Goal: Information Seeking & Learning: Learn about a topic

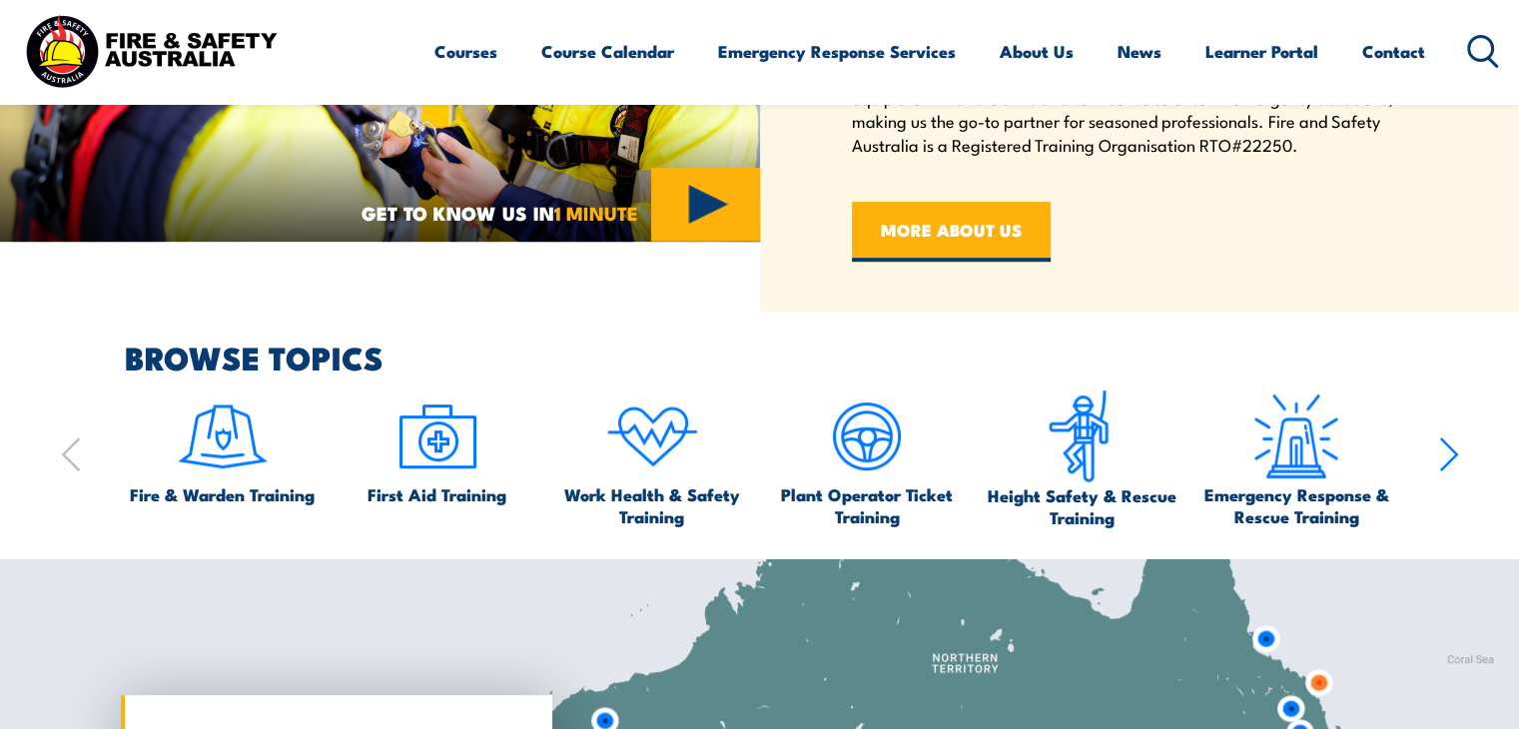
scroll to position [938, 0]
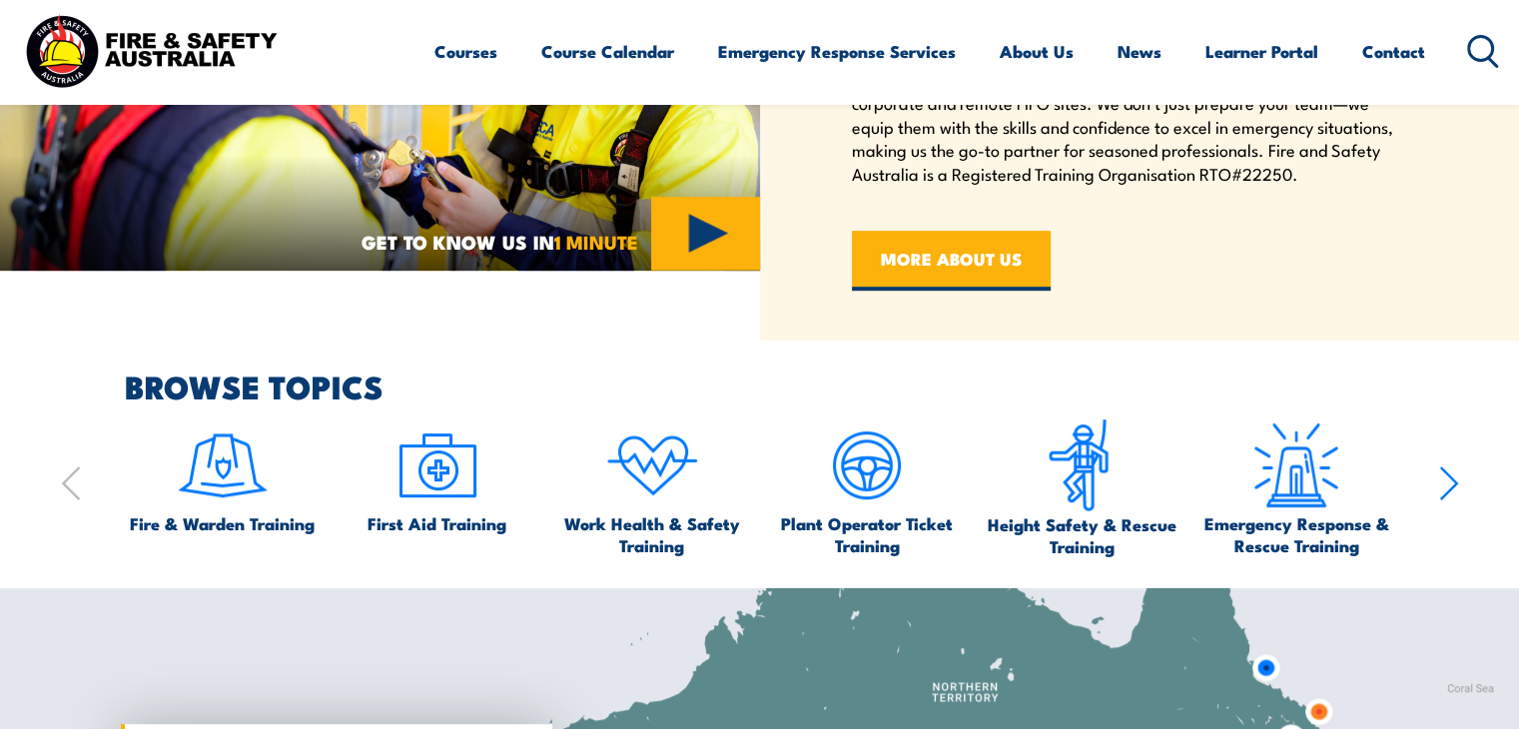
click at [1442, 487] on icon "button" at bounding box center [1449, 483] width 20 height 40
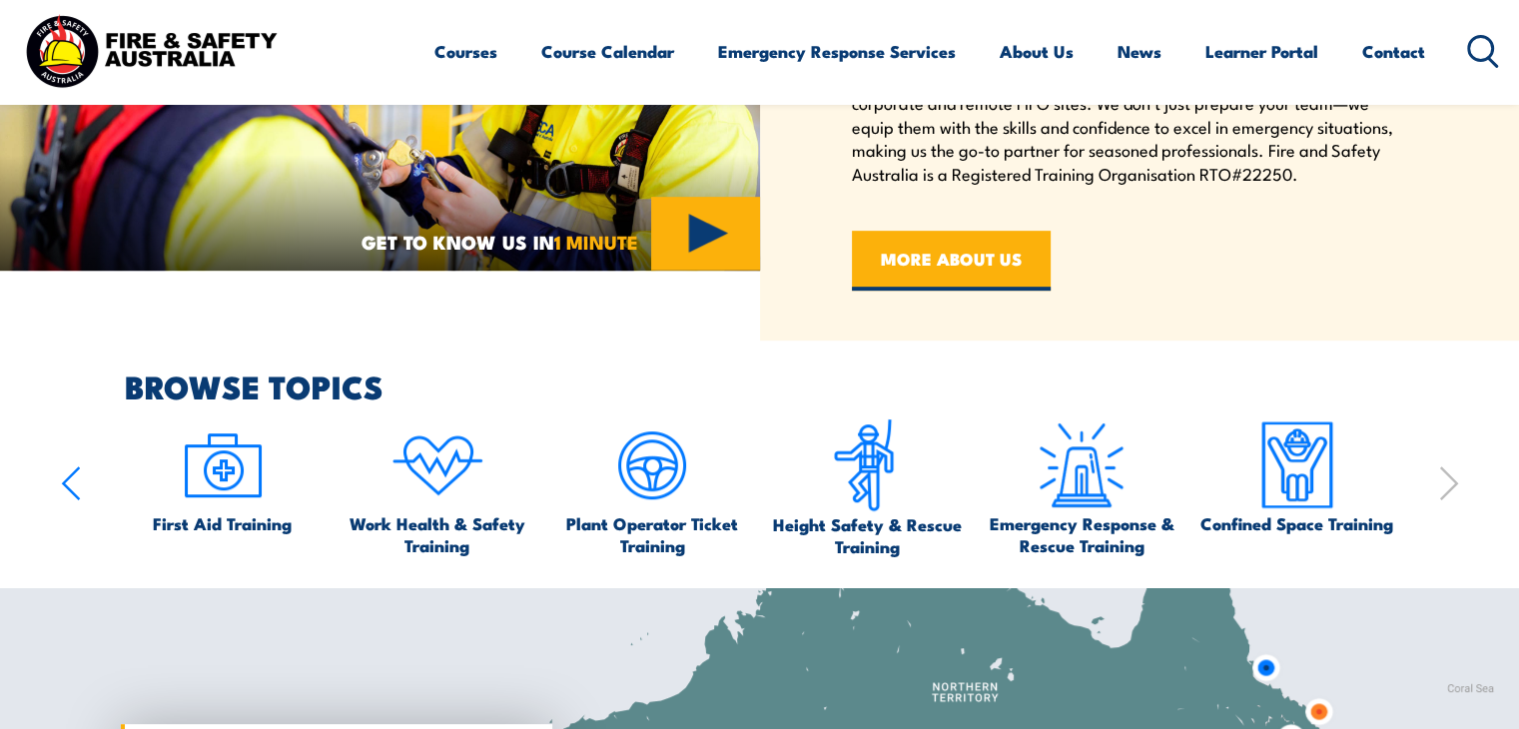
click at [68, 473] on icon "button" at bounding box center [71, 483] width 20 height 40
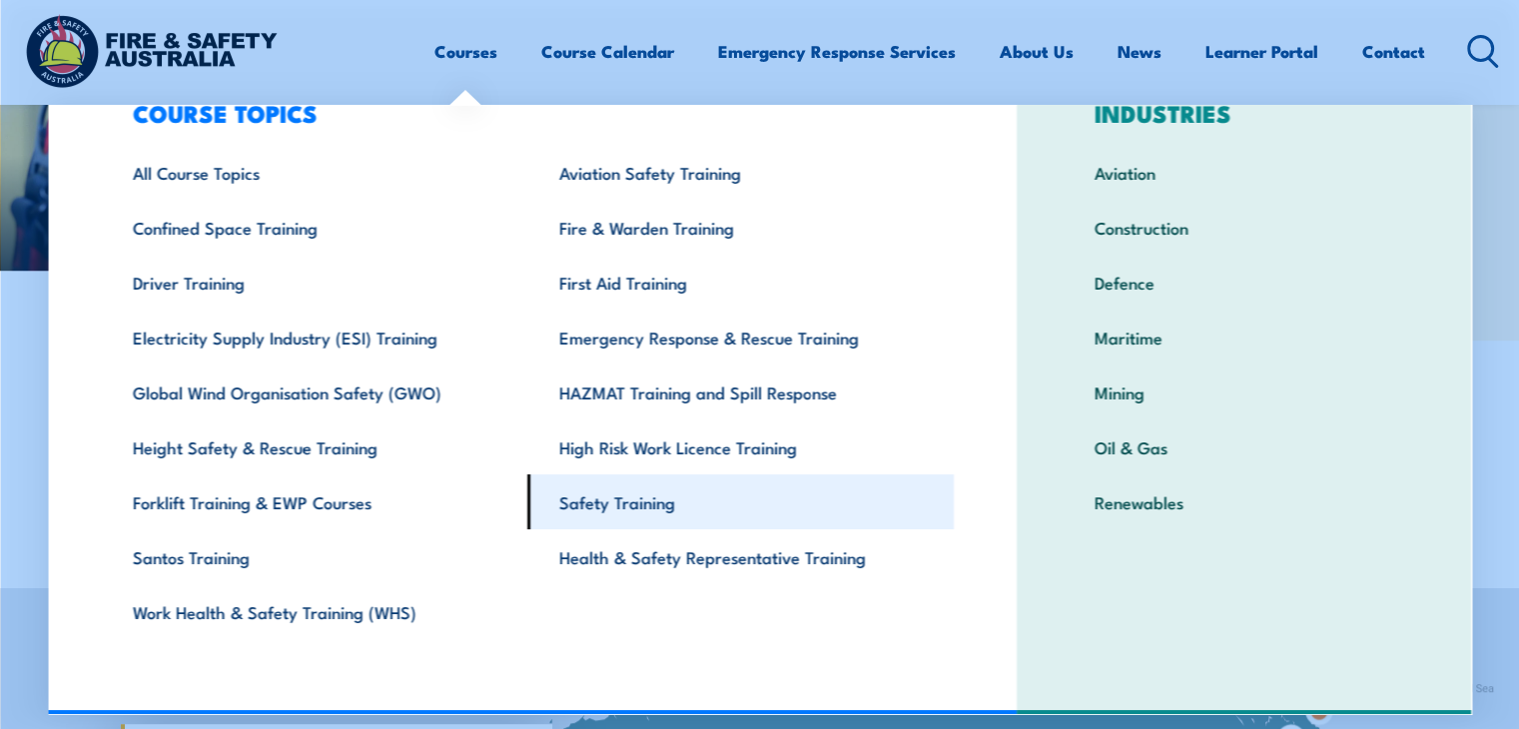
scroll to position [1038, 0]
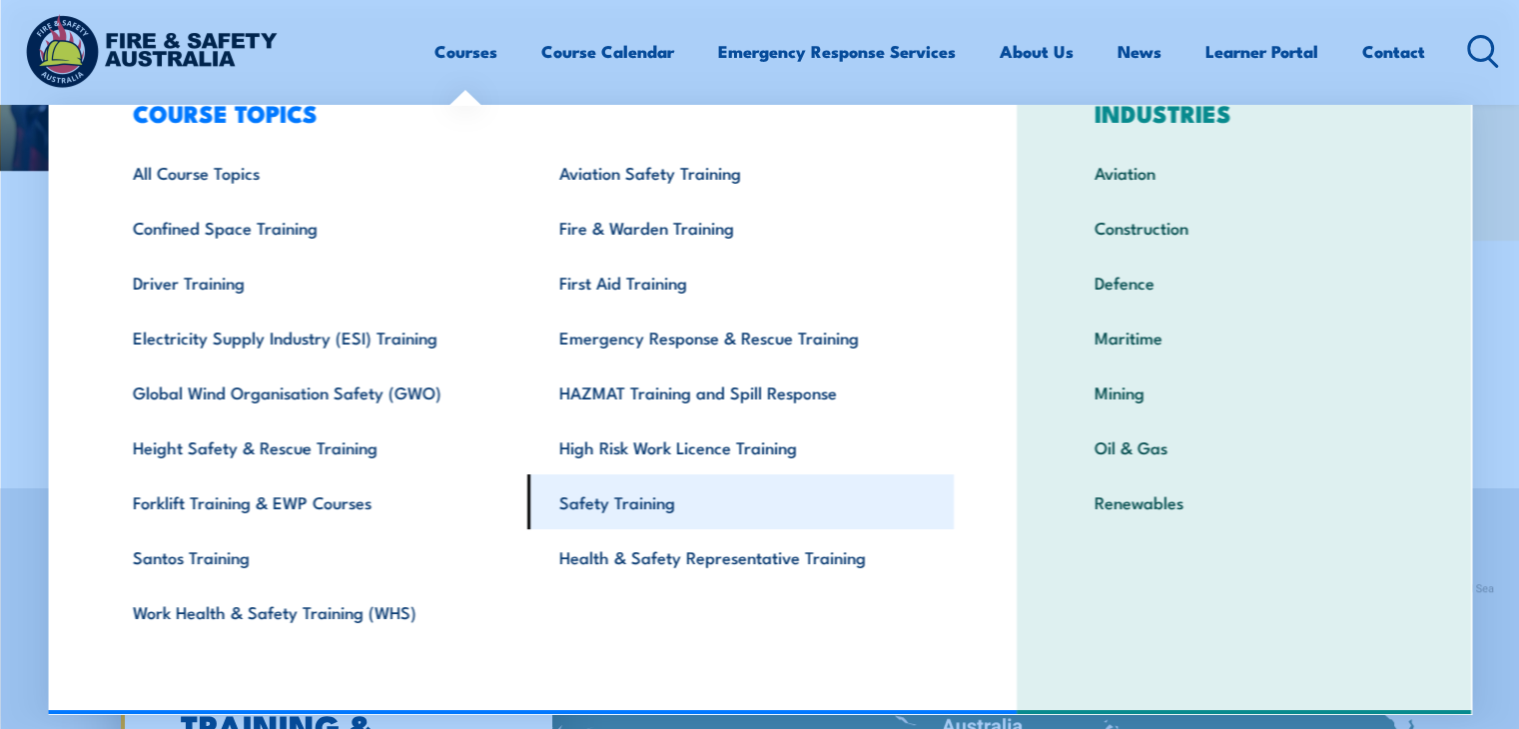
click at [742, 508] on link "Safety Training" at bounding box center [740, 501] width 426 height 55
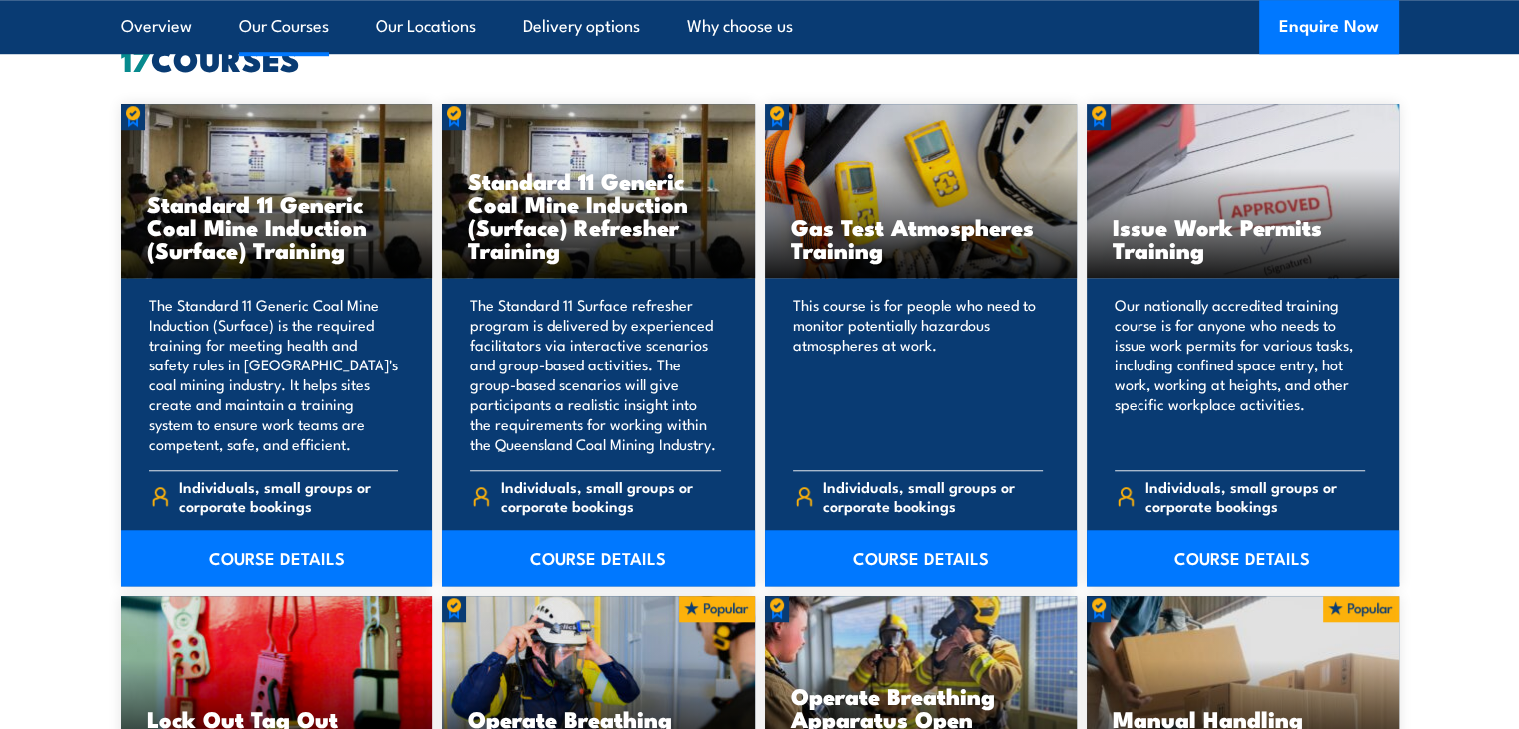
scroll to position [1598, 0]
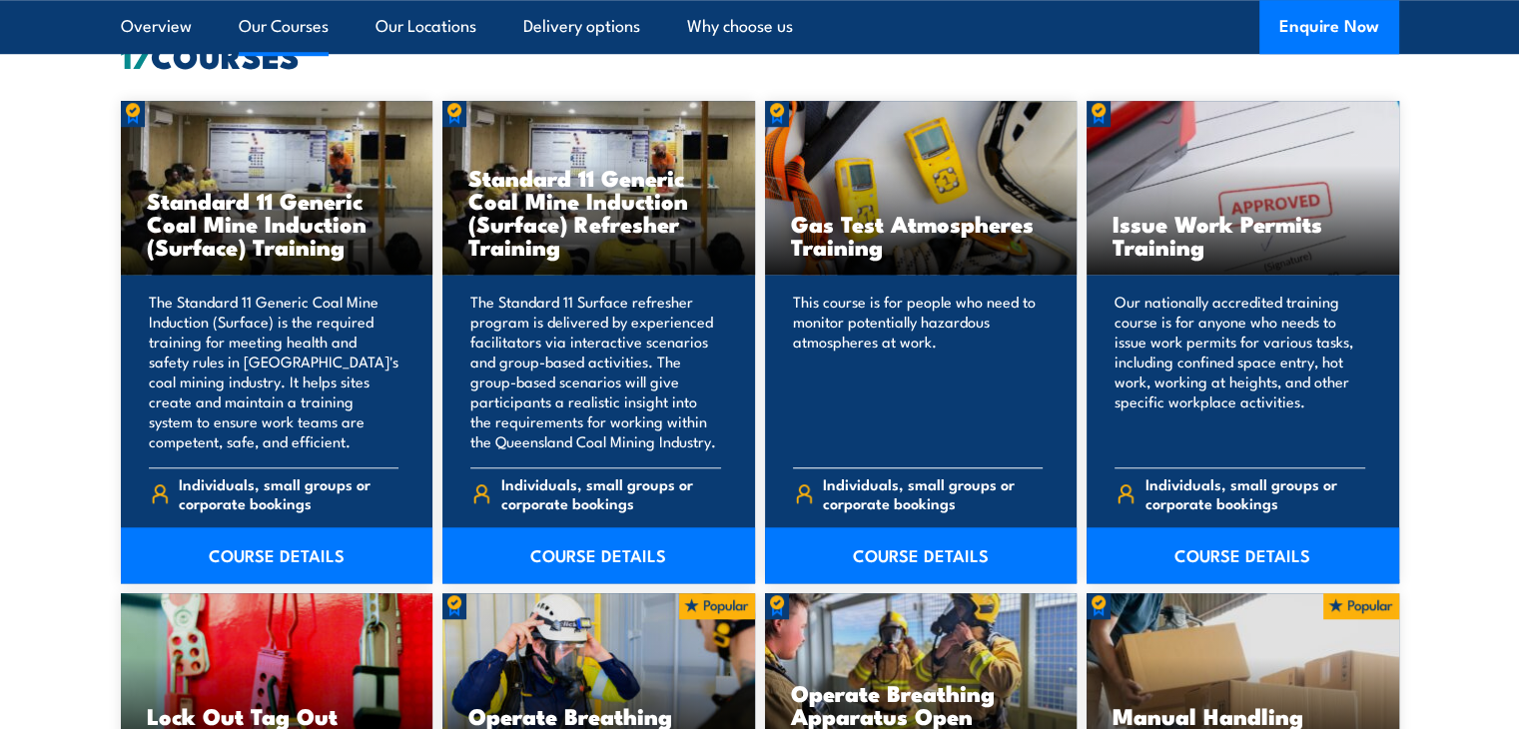
click at [859, 318] on p "This course is for people who need to monitor potentially hazardous atmospheres…" at bounding box center [918, 372] width 251 height 160
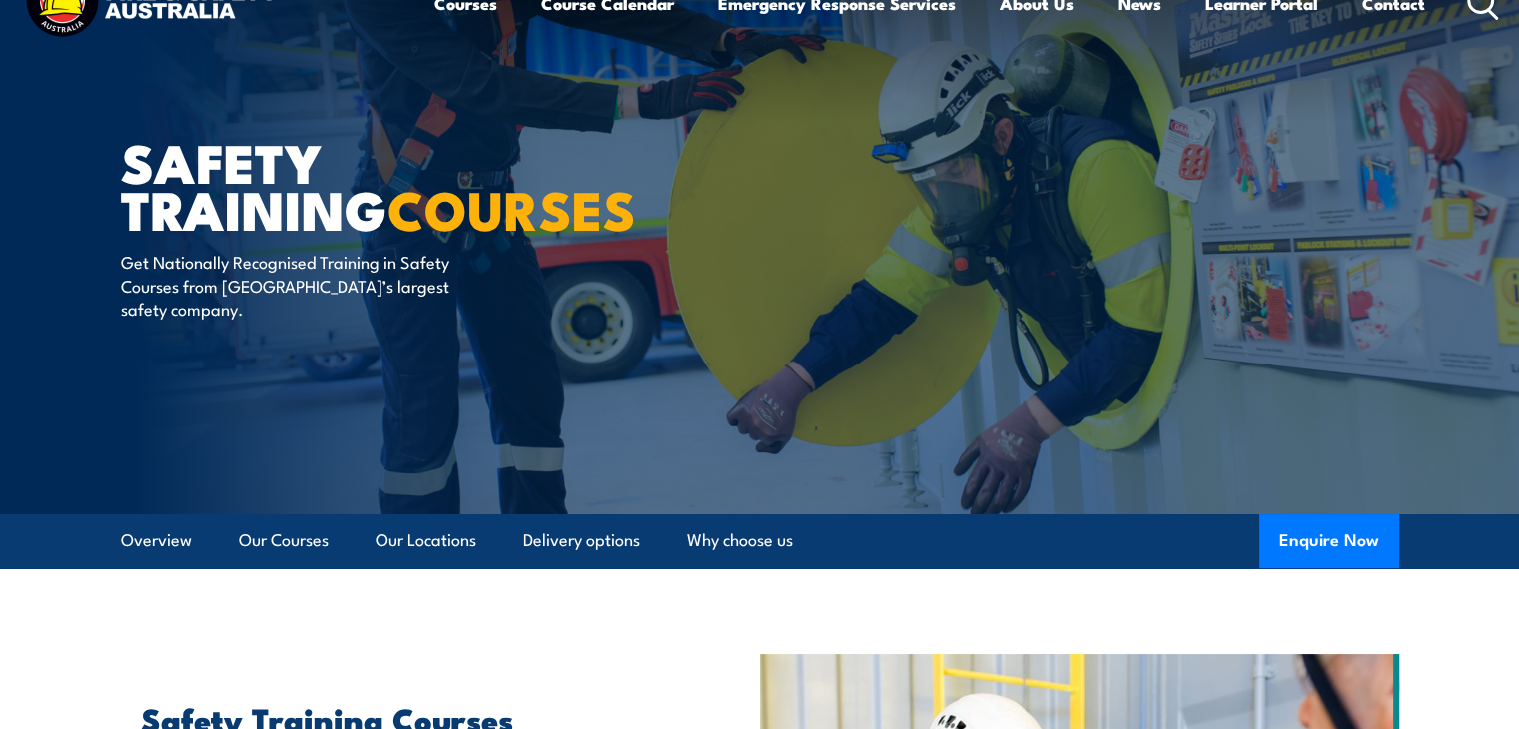
scroll to position [0, 0]
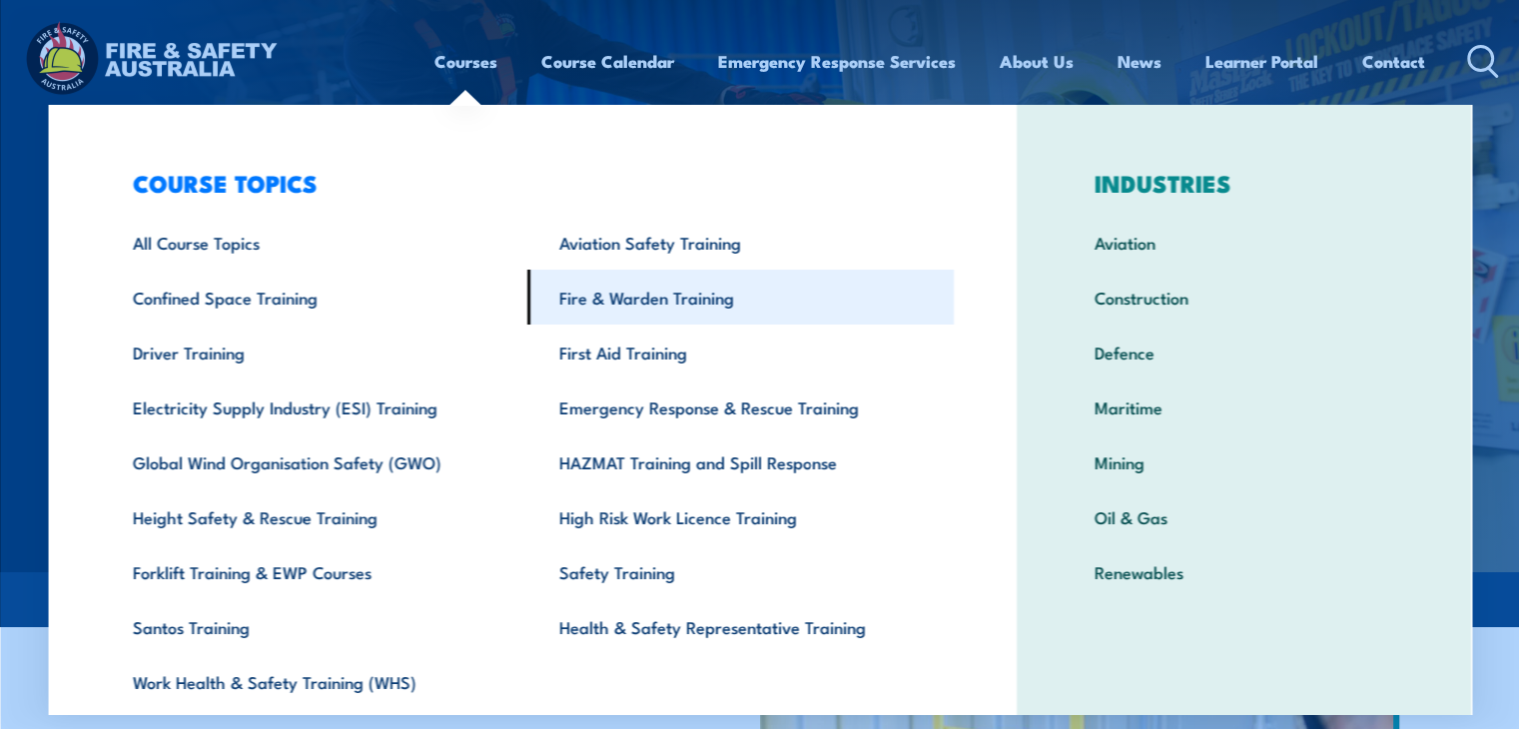
click at [639, 297] on link "Fire & Warden Training" at bounding box center [740, 297] width 426 height 55
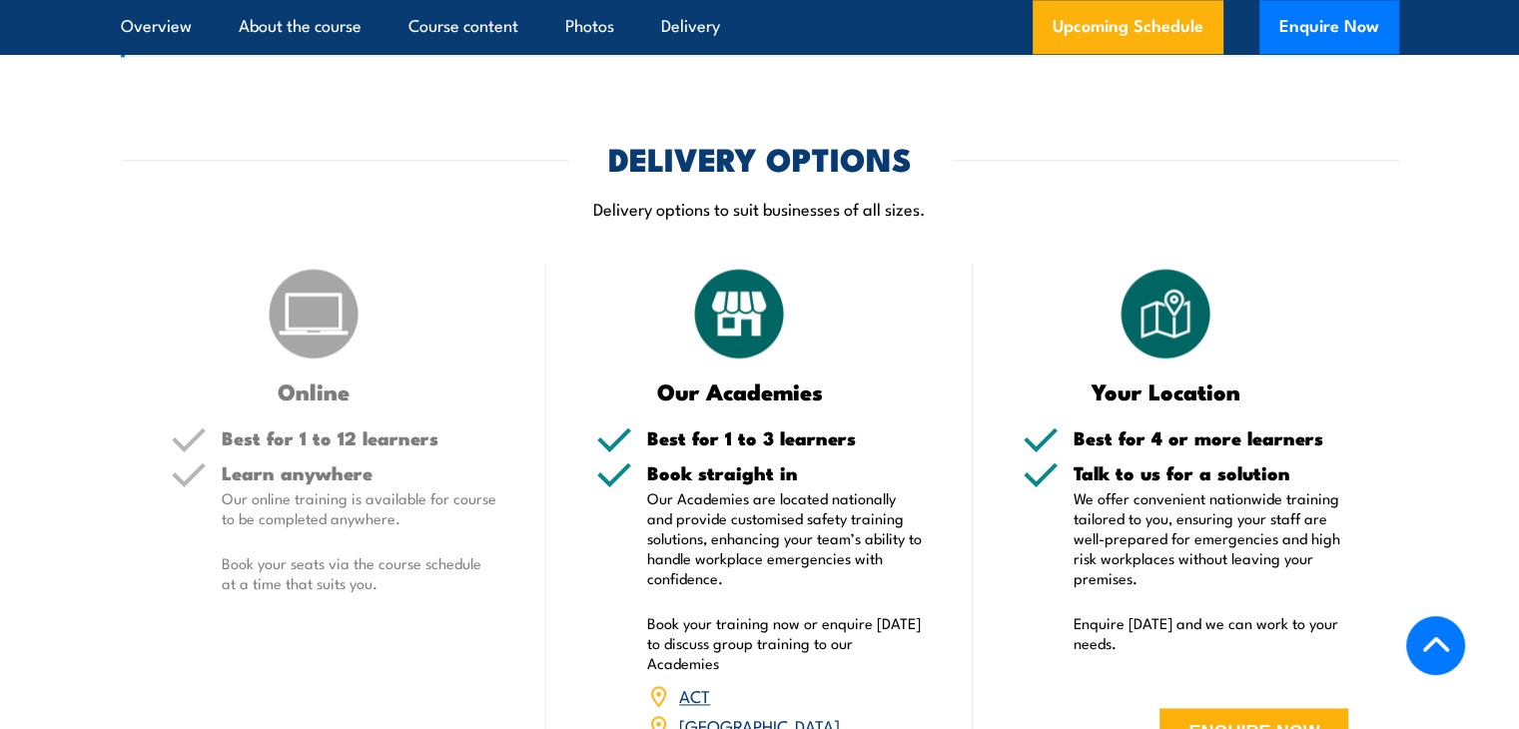
scroll to position [1753, 0]
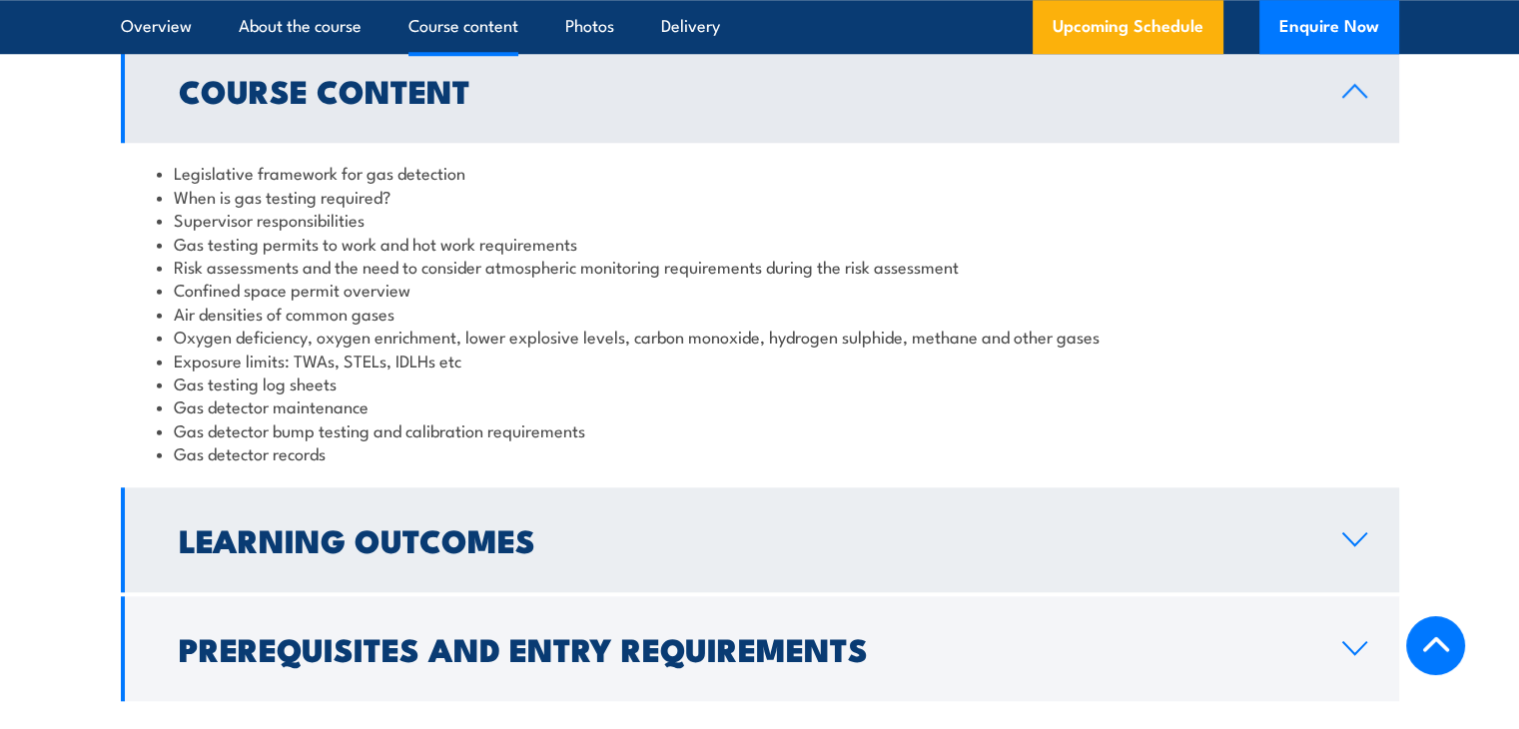
click at [609, 520] on link "Learning Outcomes" at bounding box center [760, 539] width 1278 height 105
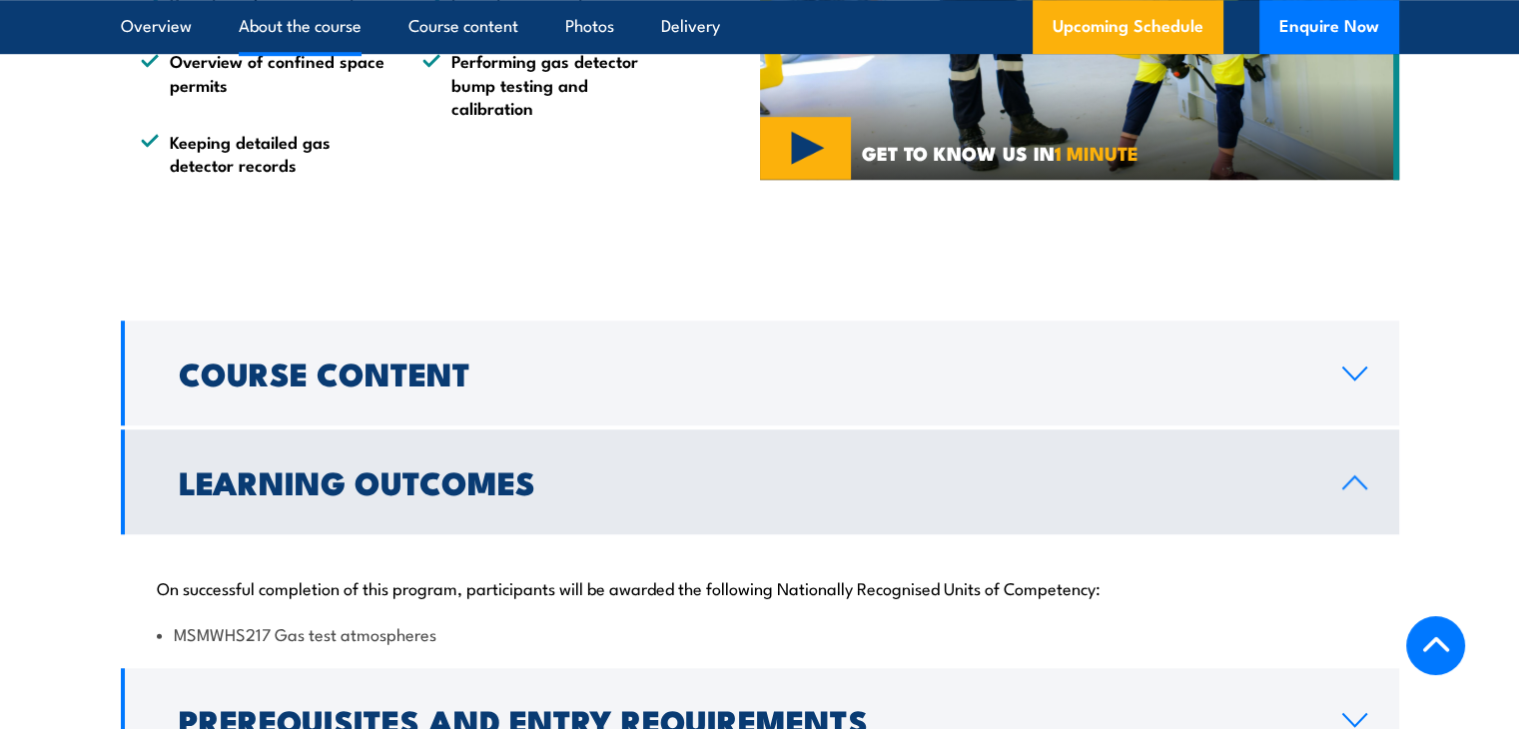
scroll to position [1444, 0]
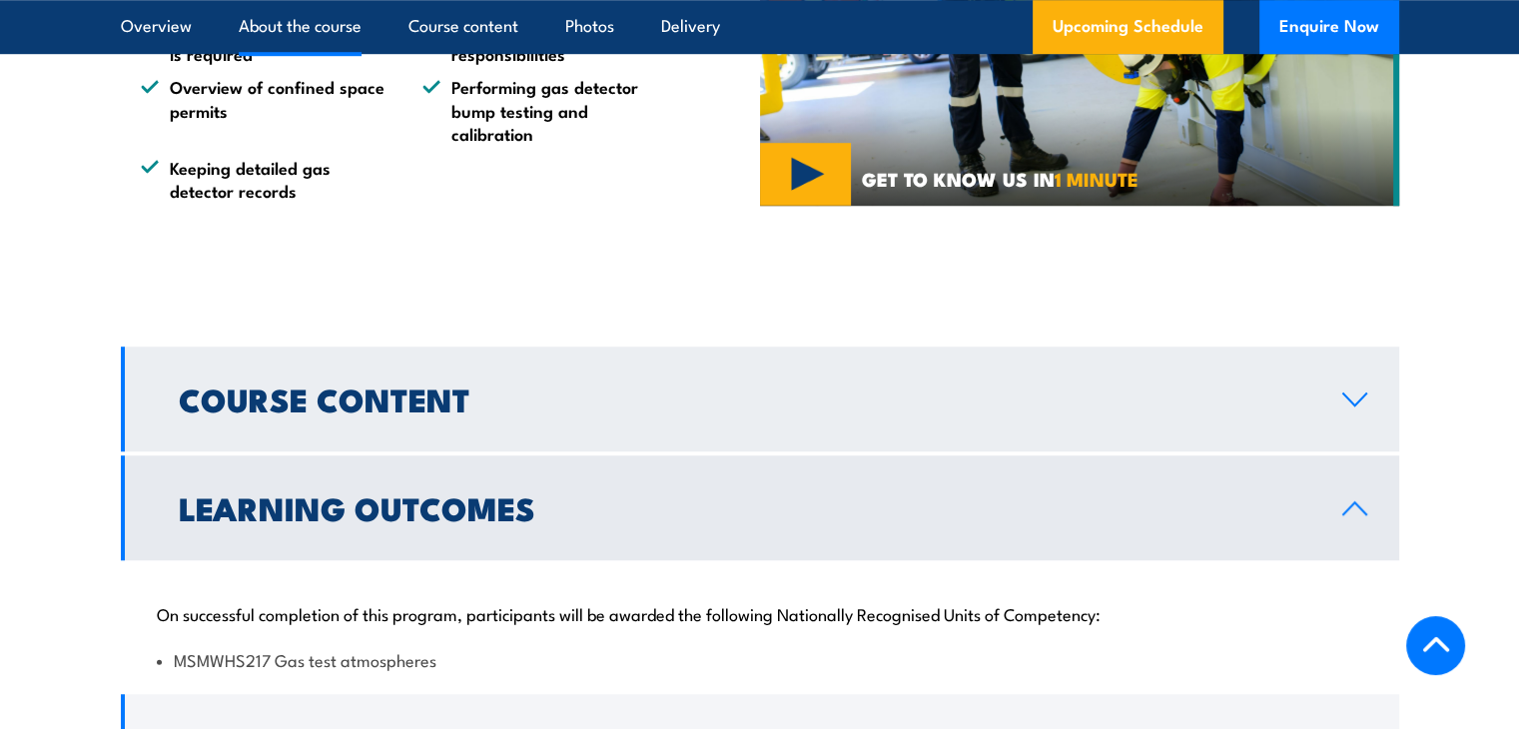
click at [548, 367] on link "Course Content" at bounding box center [760, 399] width 1278 height 105
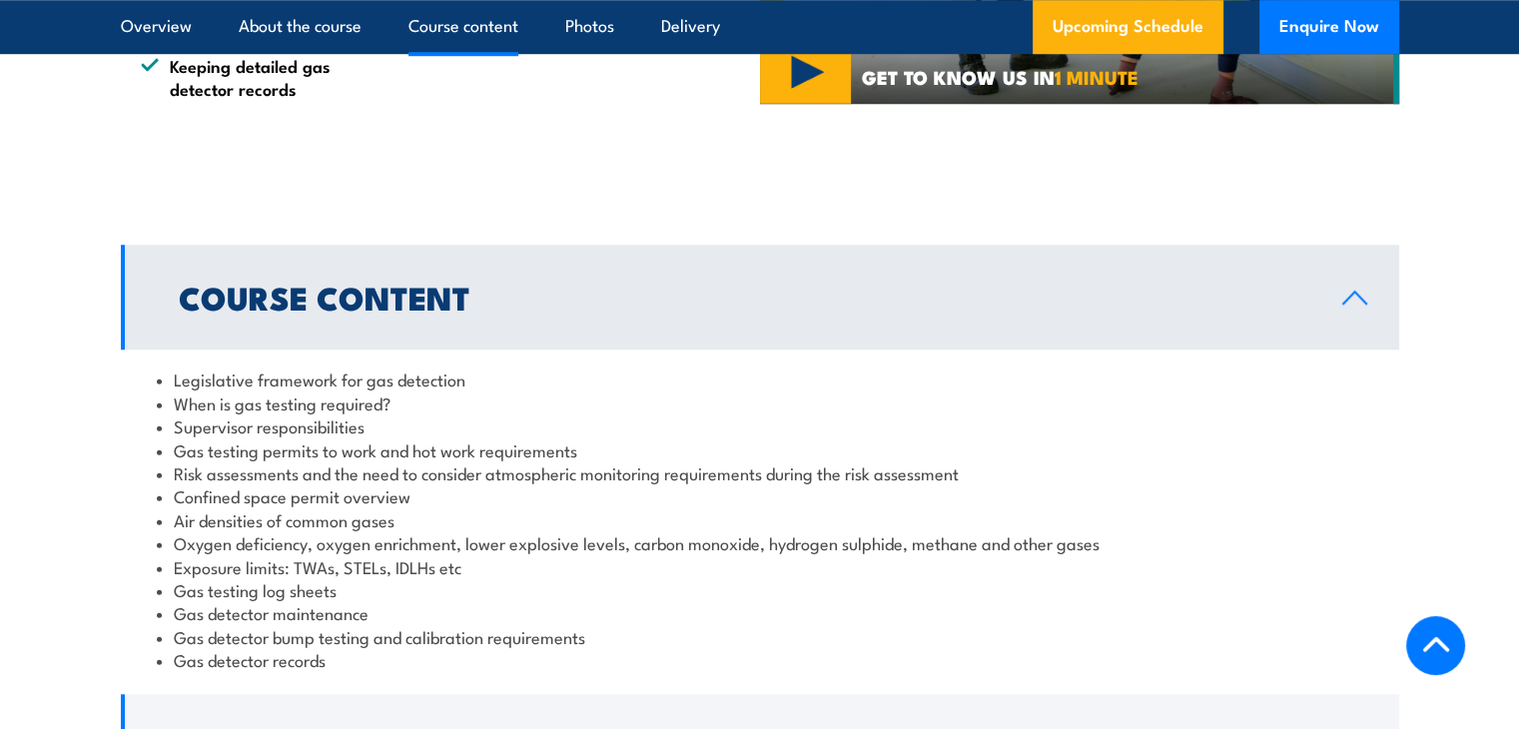
scroll to position [1550, 0]
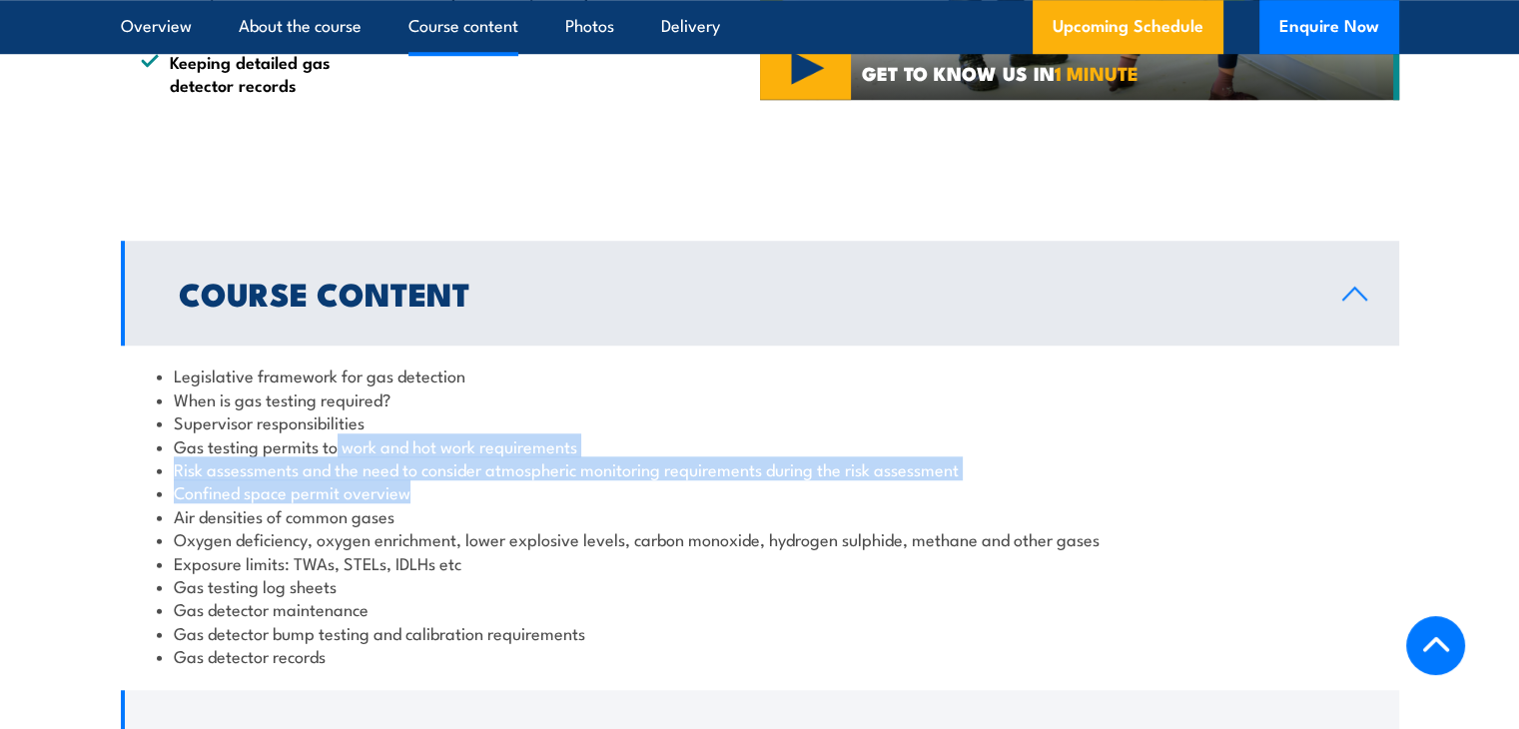
drag, startPoint x: 336, startPoint y: 440, endPoint x: 539, endPoint y: 496, distance: 211.3
click at [539, 496] on ul "Legislative framework for gas detection When is gas testing required? Superviso…" at bounding box center [760, 516] width 1206 height 304
click at [539, 496] on li "Confined space permit overview" at bounding box center [760, 491] width 1206 height 23
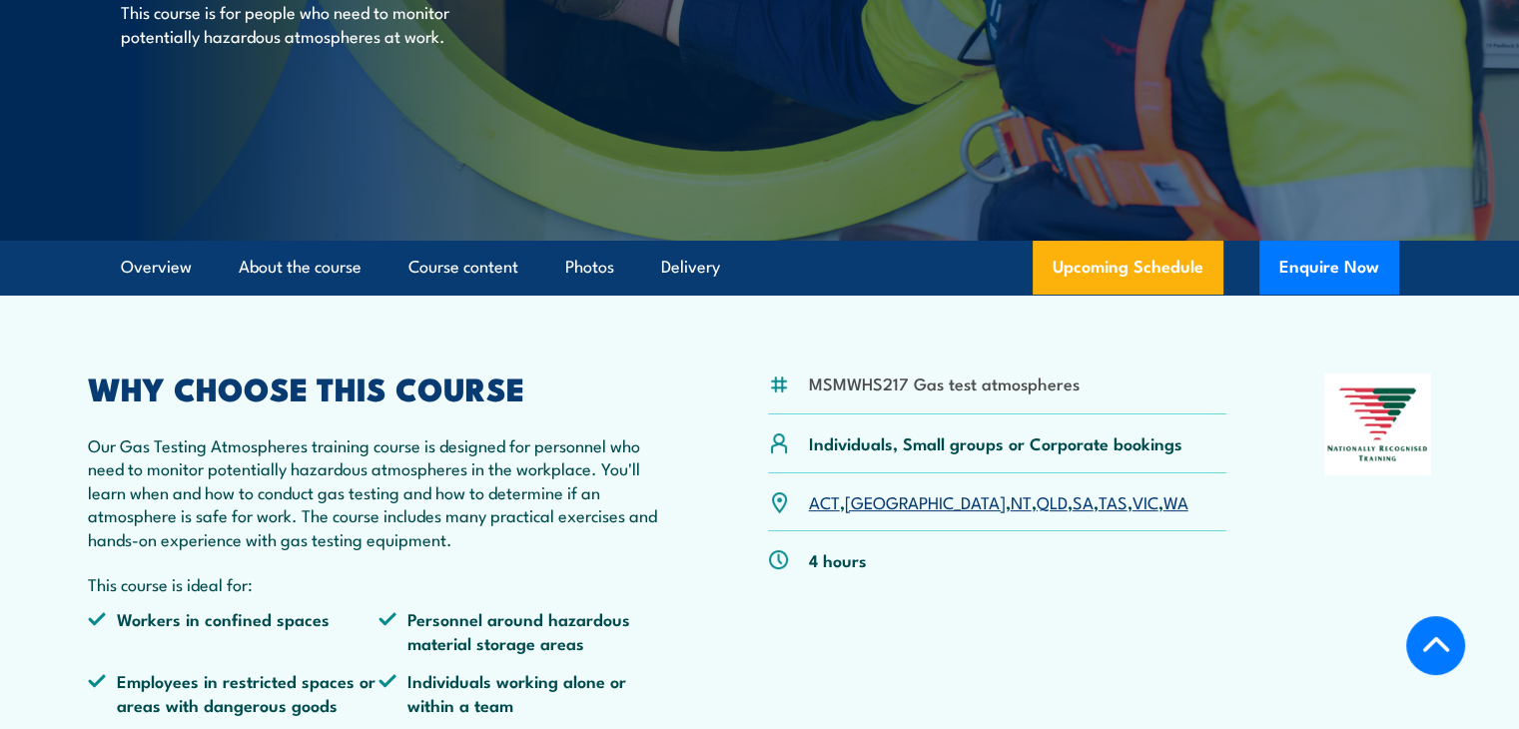
scroll to position [334, 0]
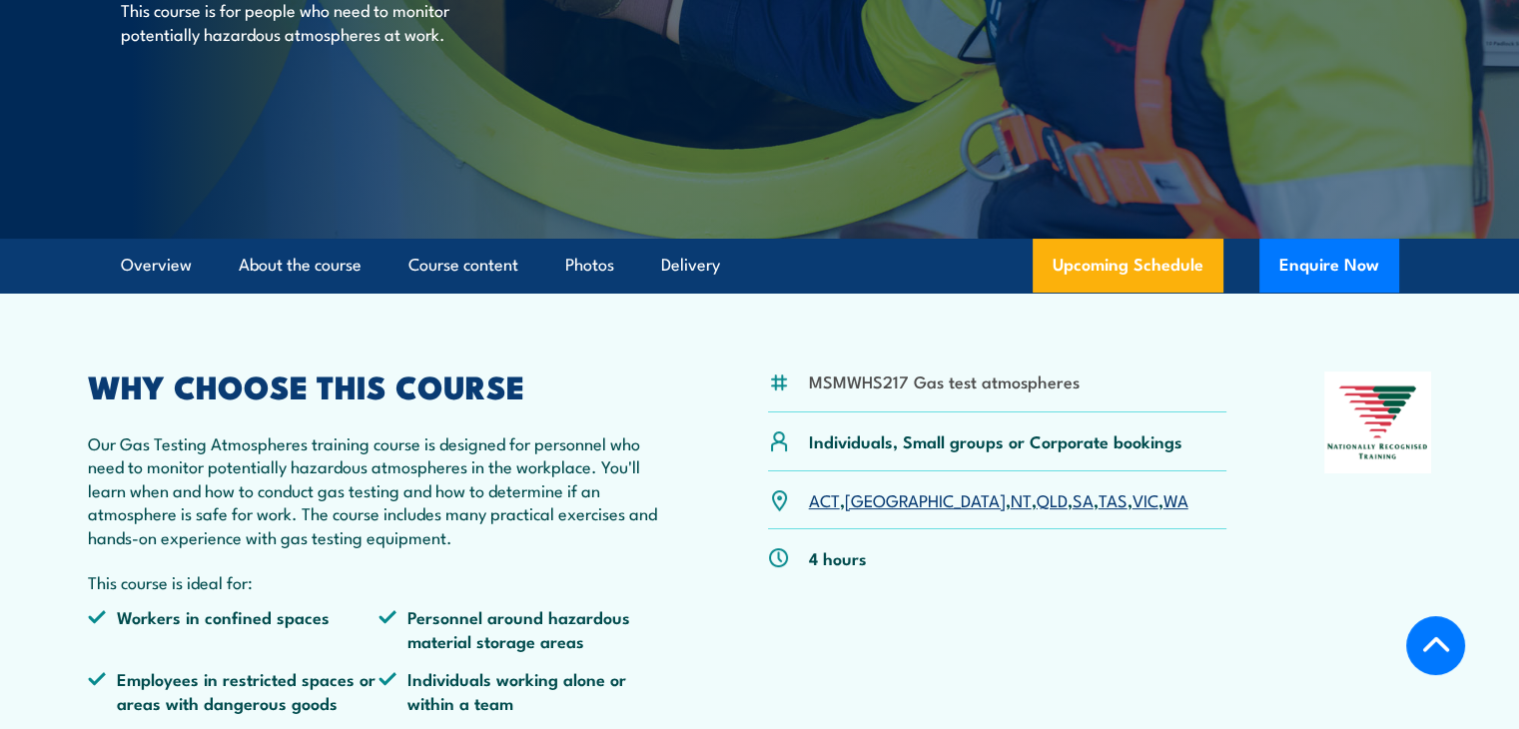
click at [354, 537] on p "Our Gas Testing Atmospheres training course is designed for personnel who need …" at bounding box center [379, 489] width 583 height 117
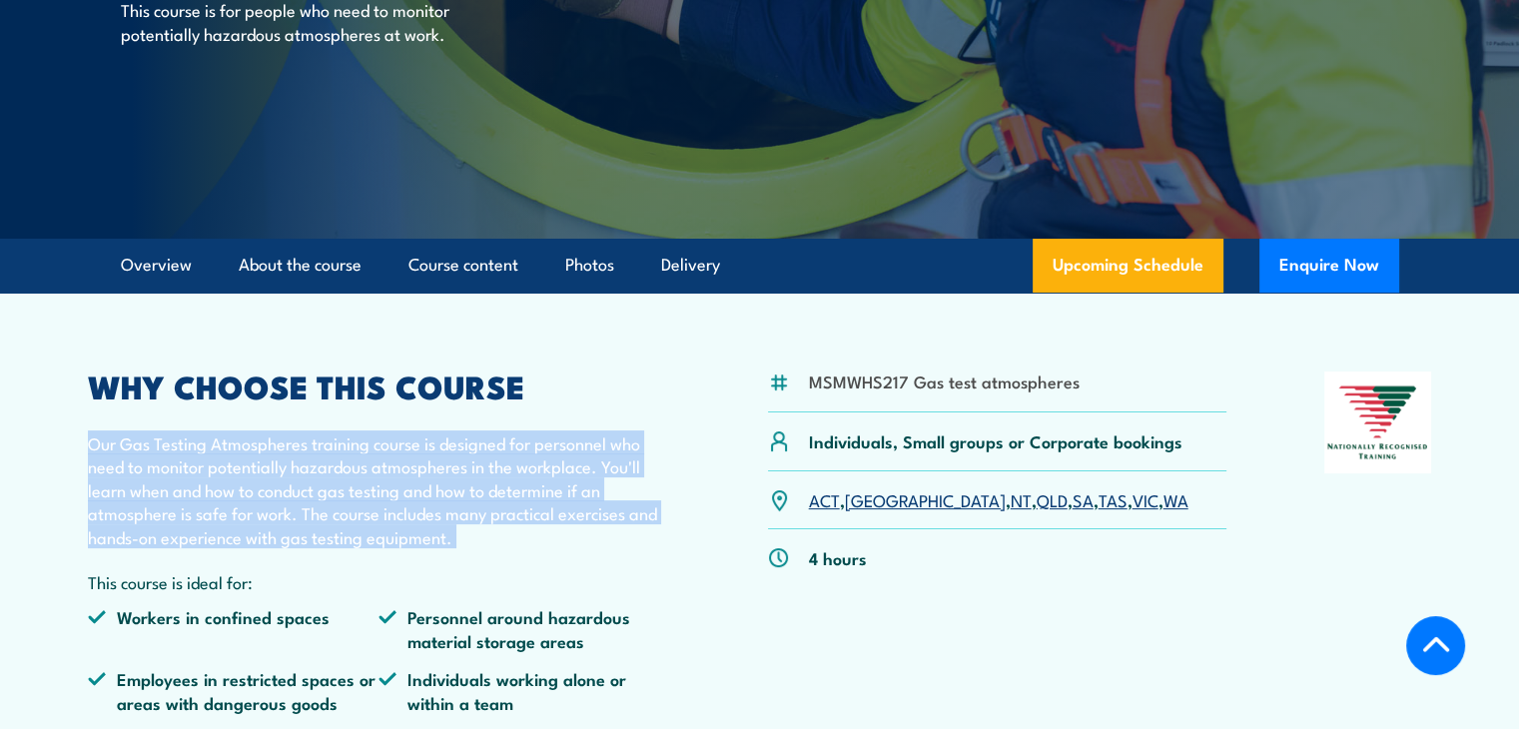
click at [354, 537] on p "Our Gas Testing Atmospheres training course is designed for personnel who need …" at bounding box center [379, 489] width 583 height 117
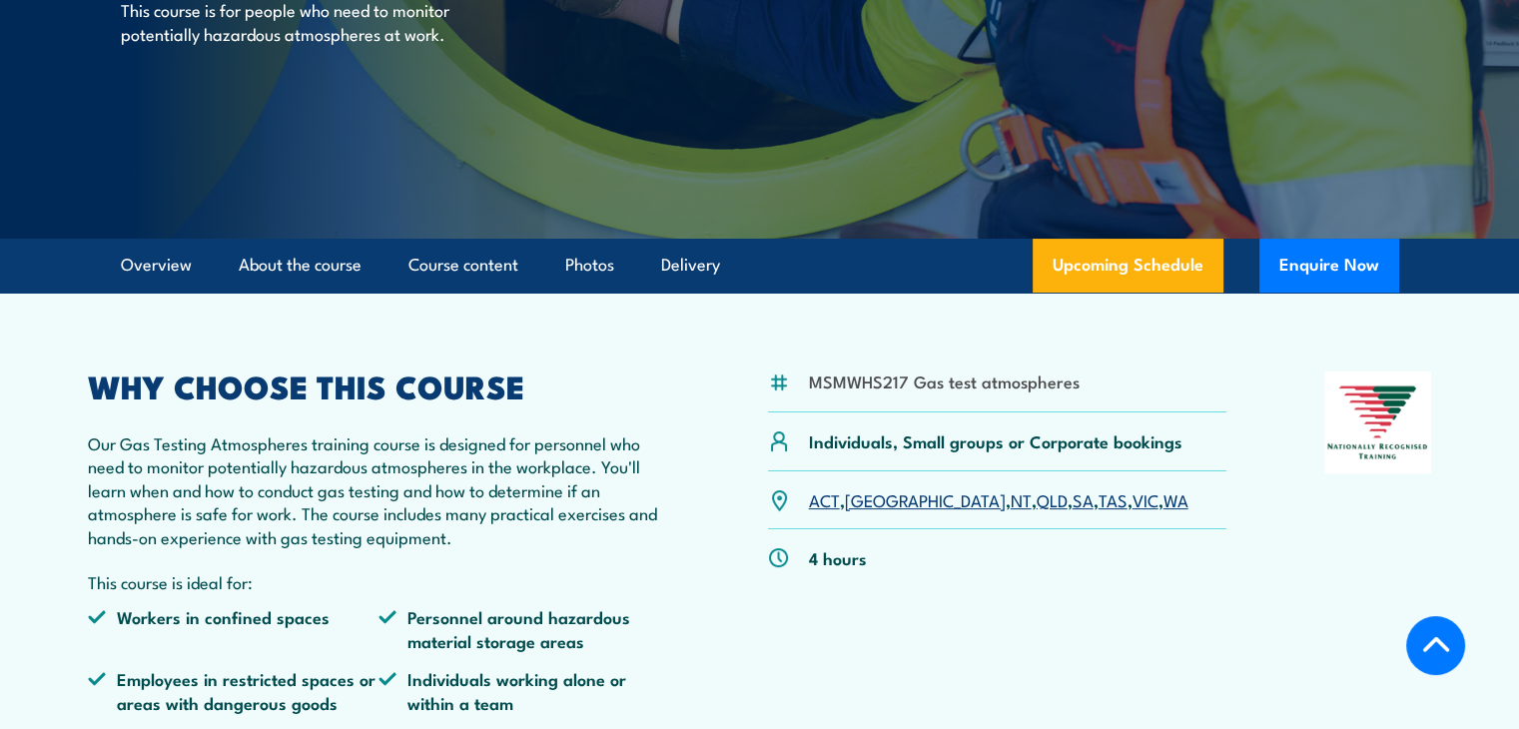
click at [557, 555] on div "WHY CHOOSE THIS COURSE Our Gas Testing Atmospheres training course is designed …" at bounding box center [379, 592] width 583 height 442
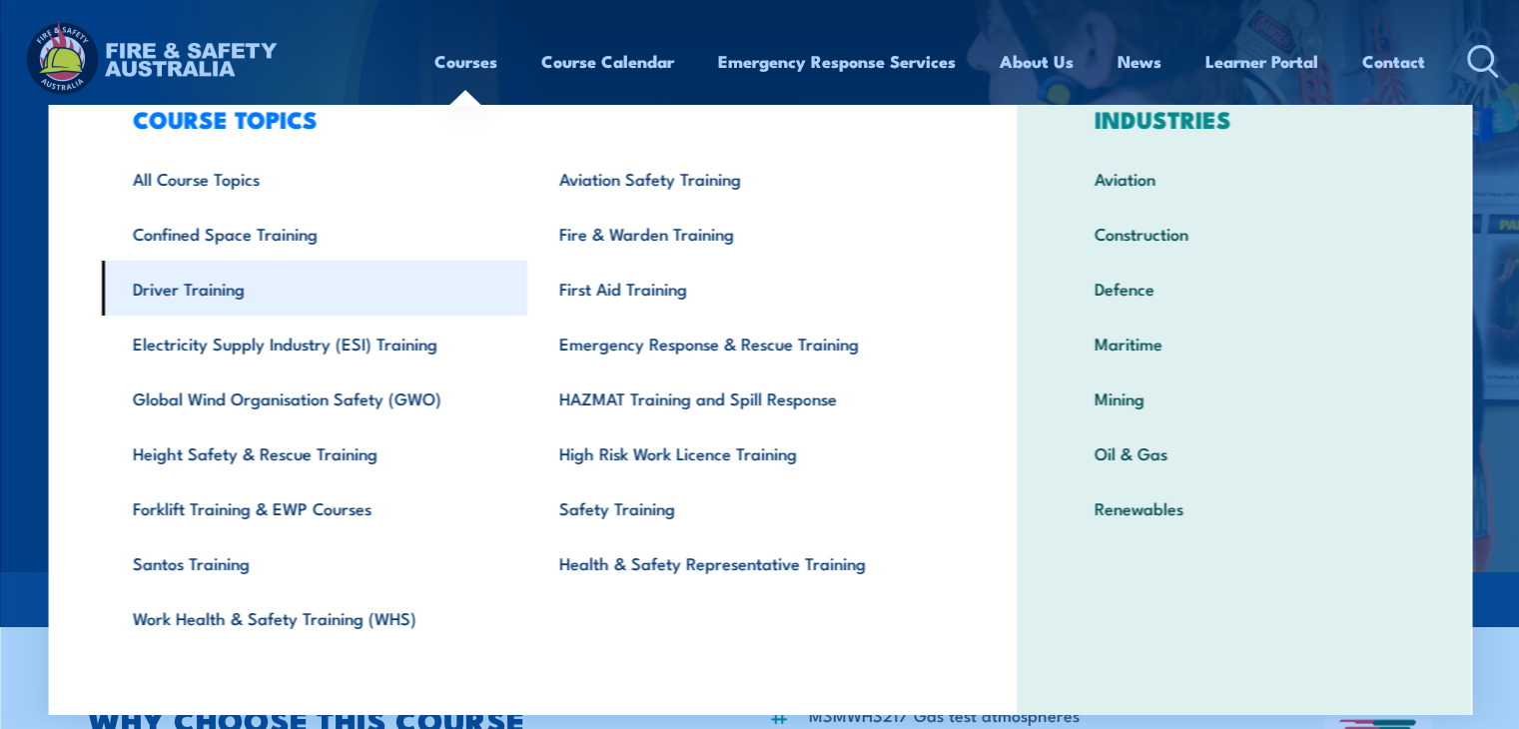
scroll to position [70, 0]
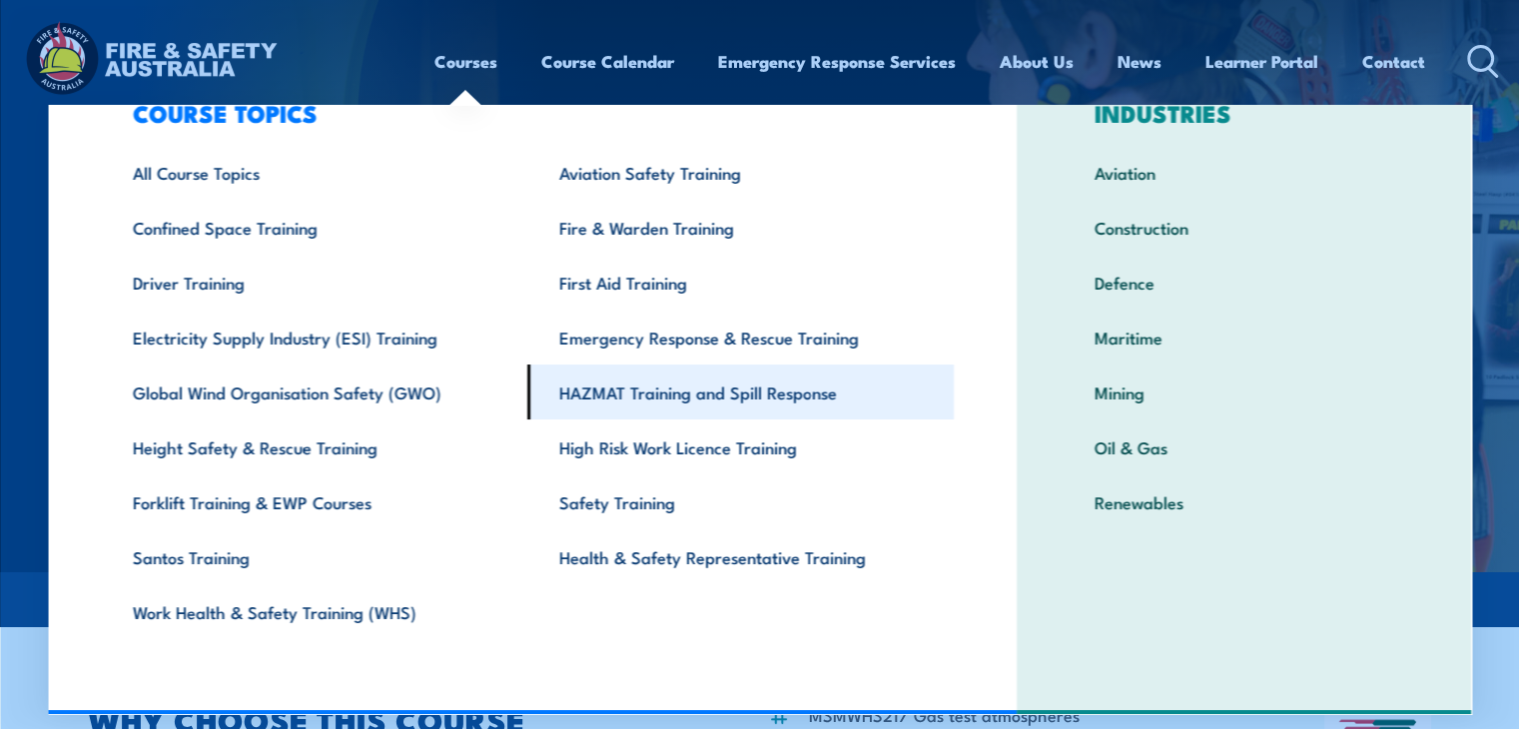
click at [583, 401] on link "HAZMAT Training and Spill Response" at bounding box center [740, 392] width 426 height 55
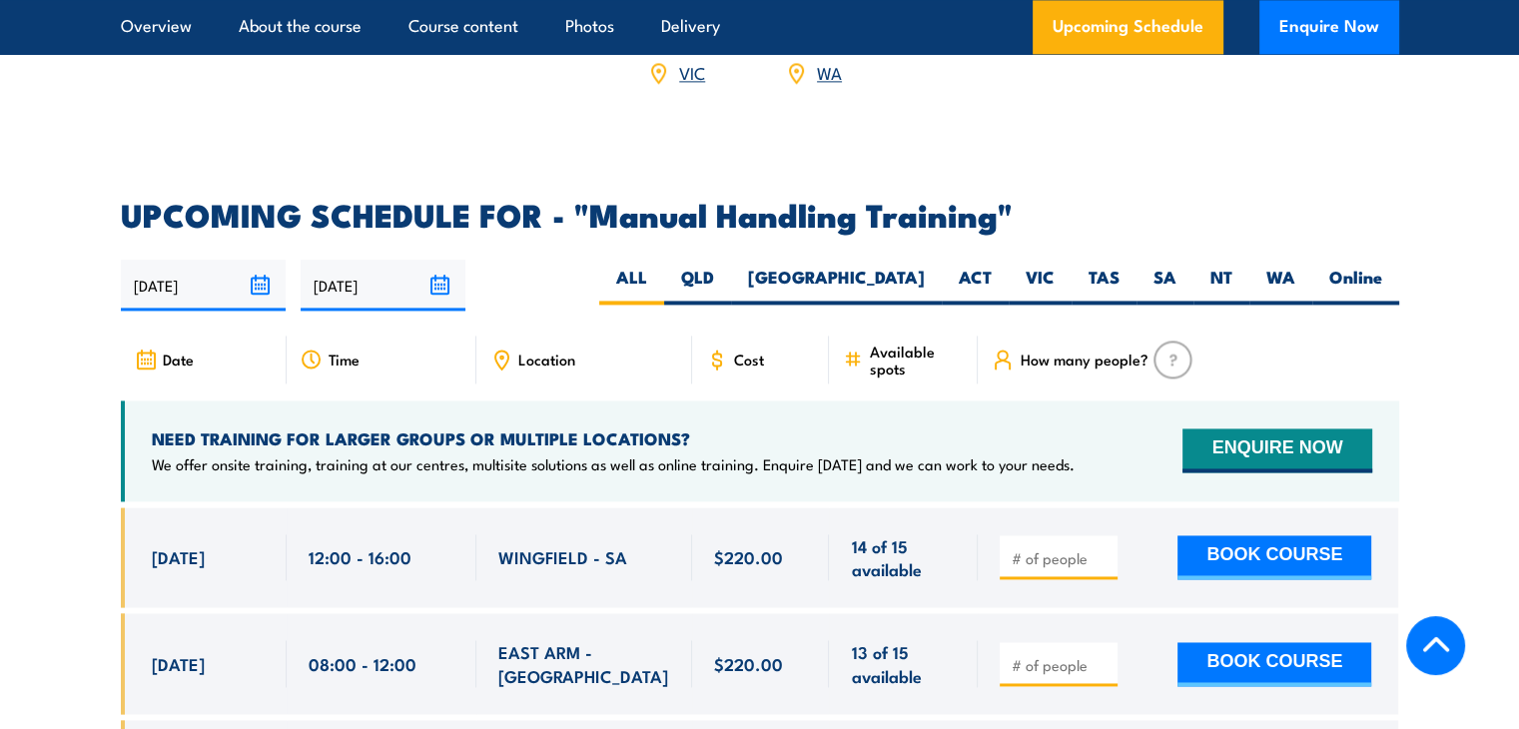
scroll to position [3096, 0]
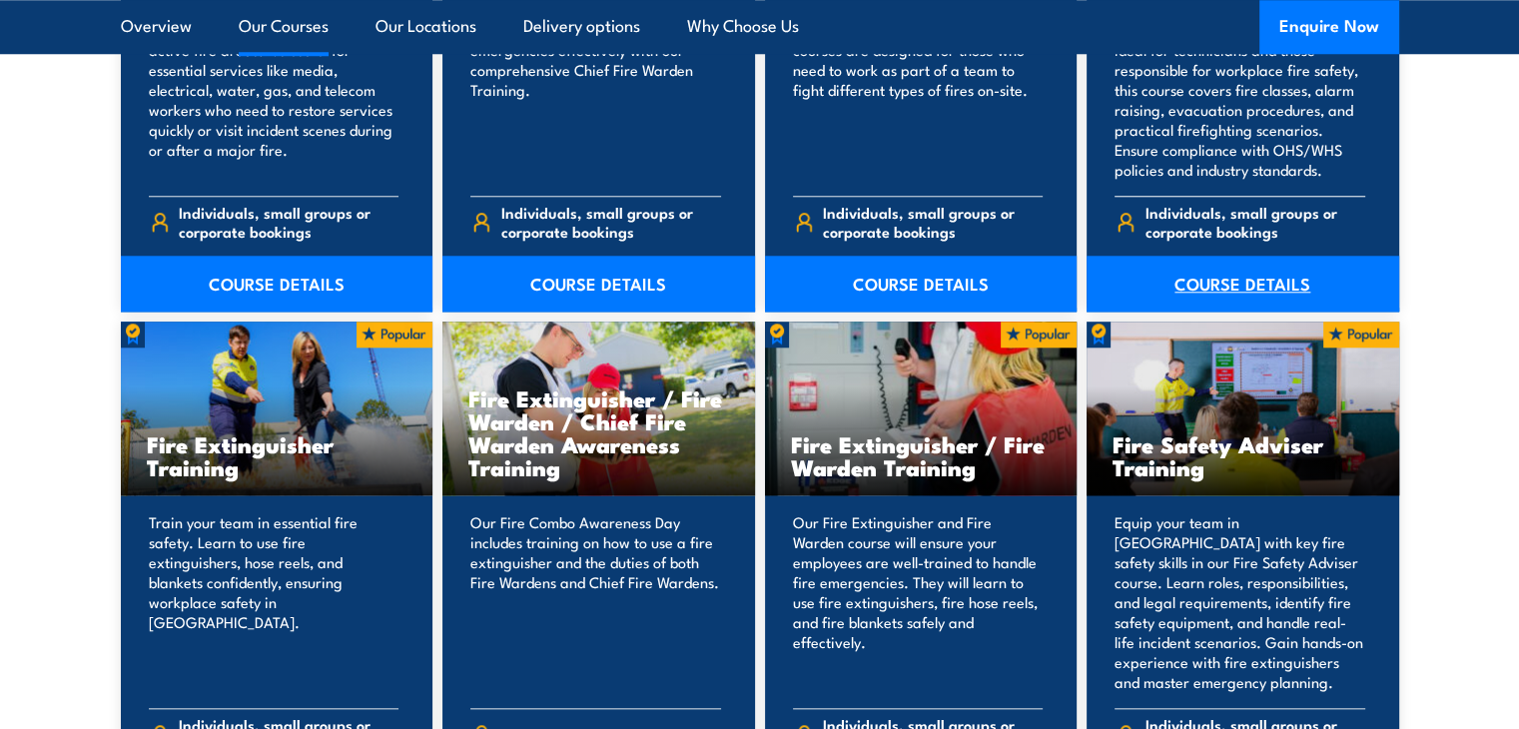
scroll to position [2097, 0]
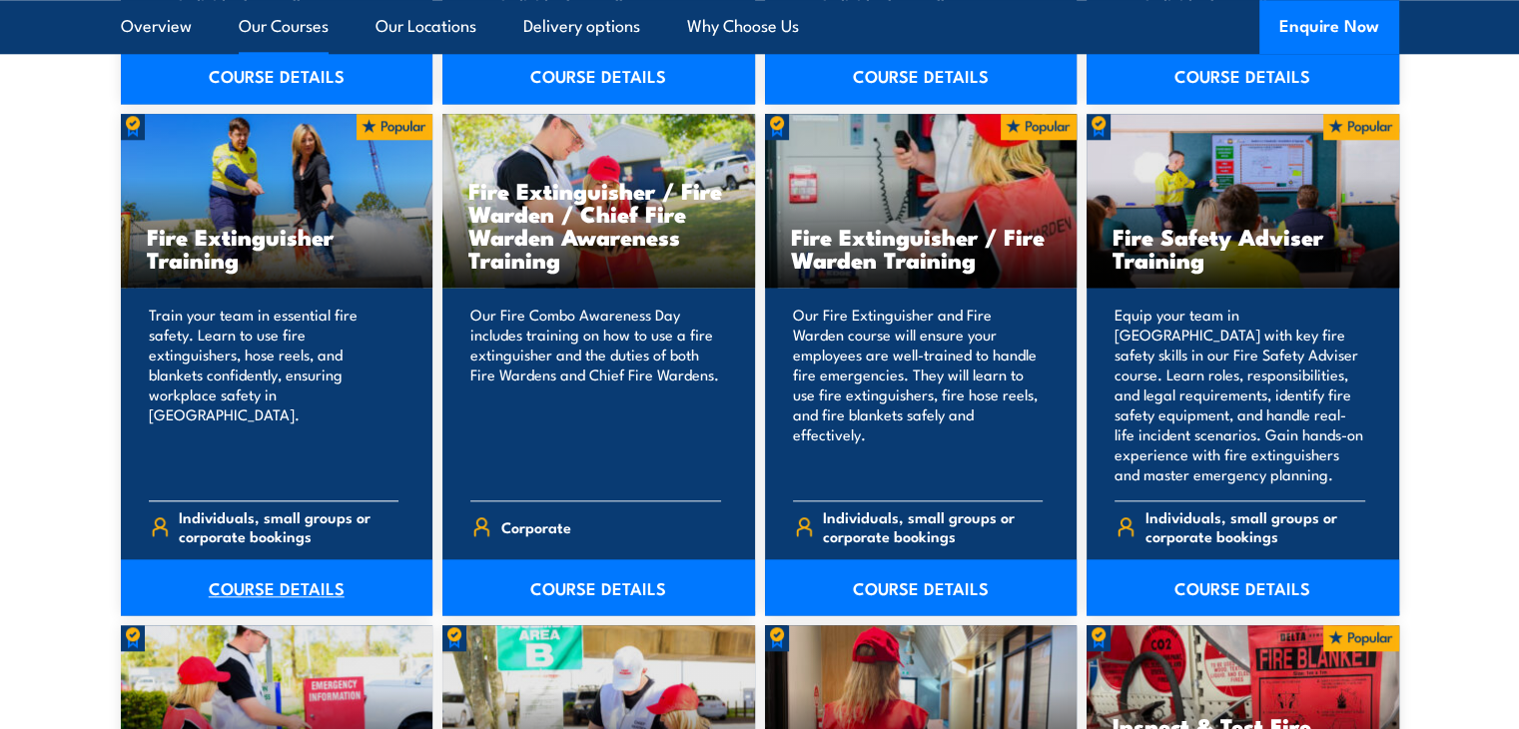
click at [276, 585] on link "COURSE DETAILS" at bounding box center [277, 587] width 313 height 56
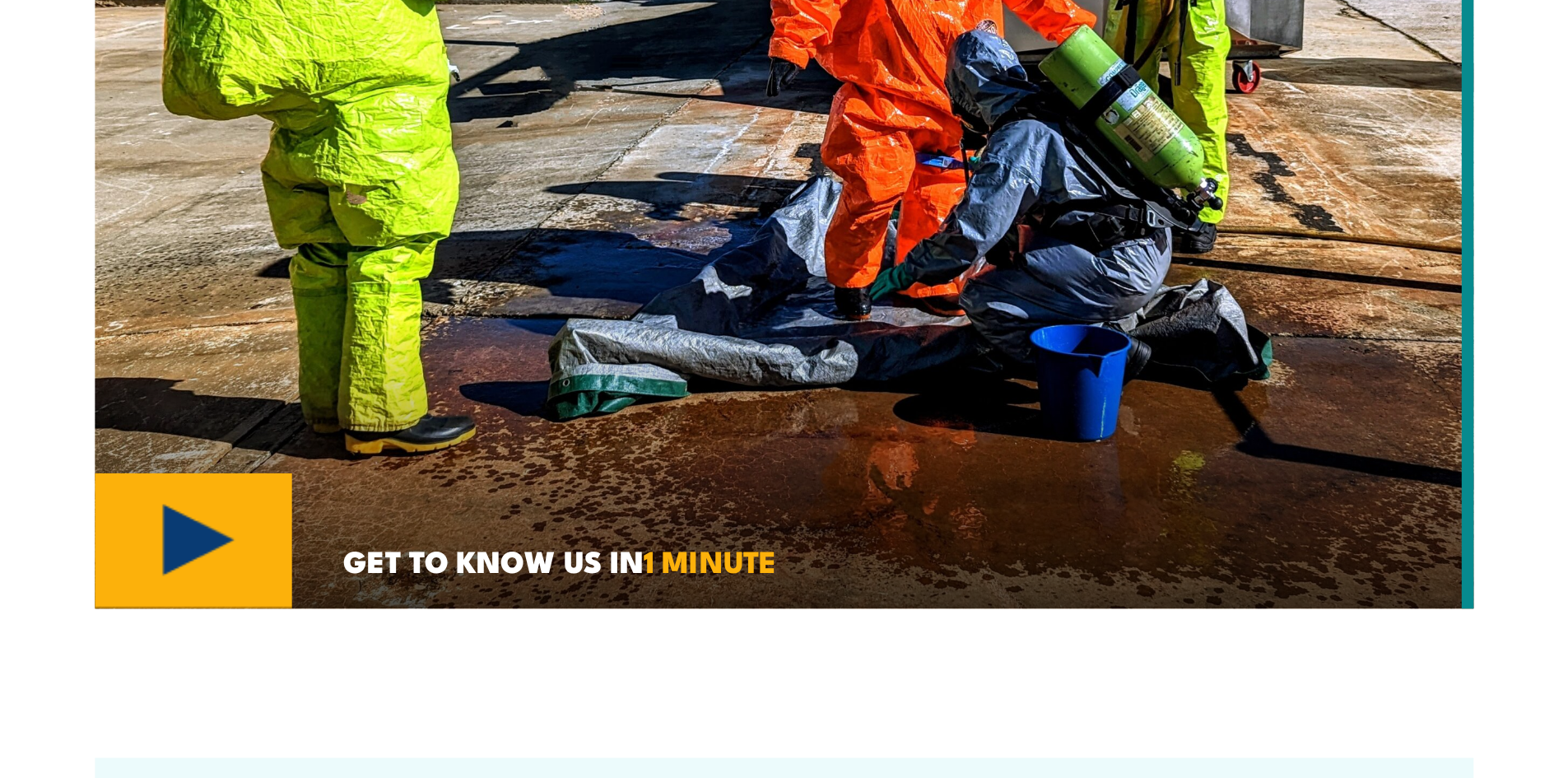
scroll to position [785, 0]
